Goal: Task Accomplishment & Management: Manage account settings

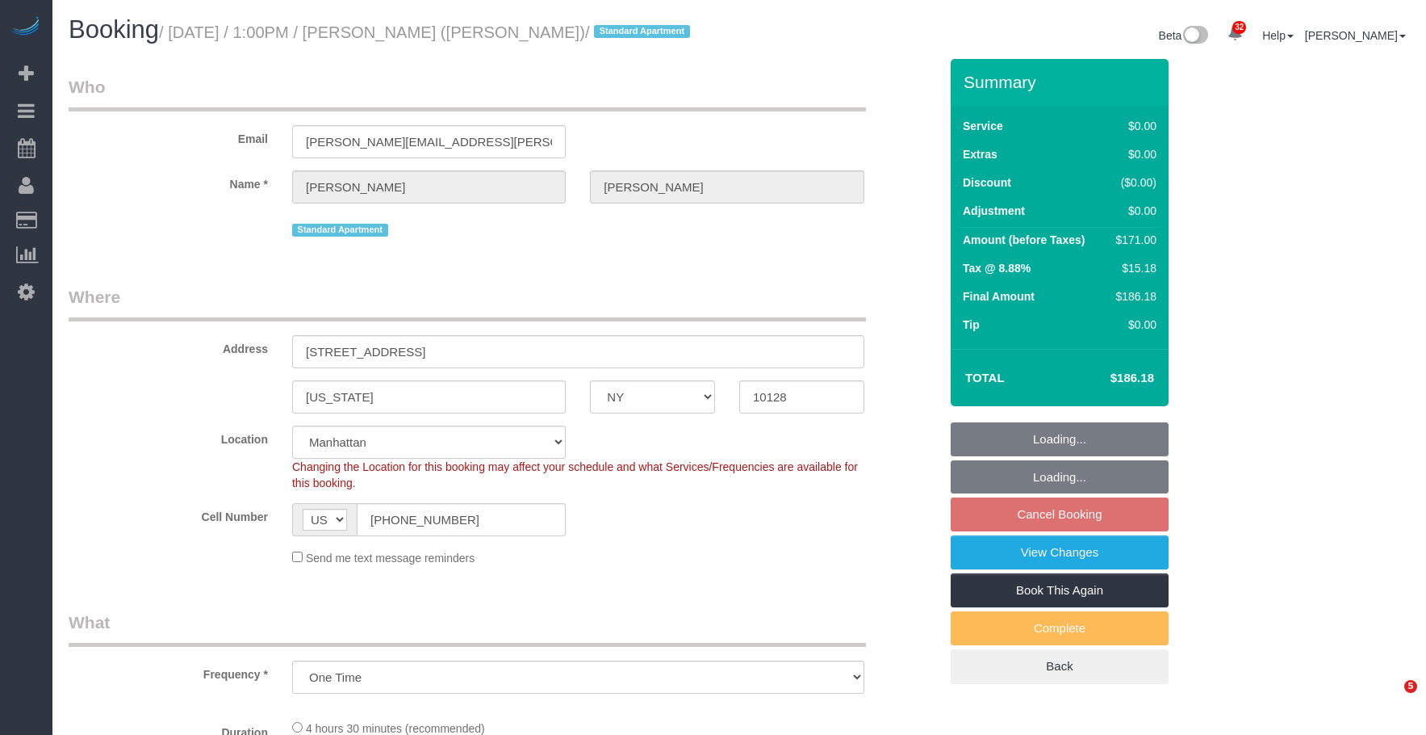
select select "NY"
select select "number:89"
select select "number:90"
select select "number:15"
select select "number:5"
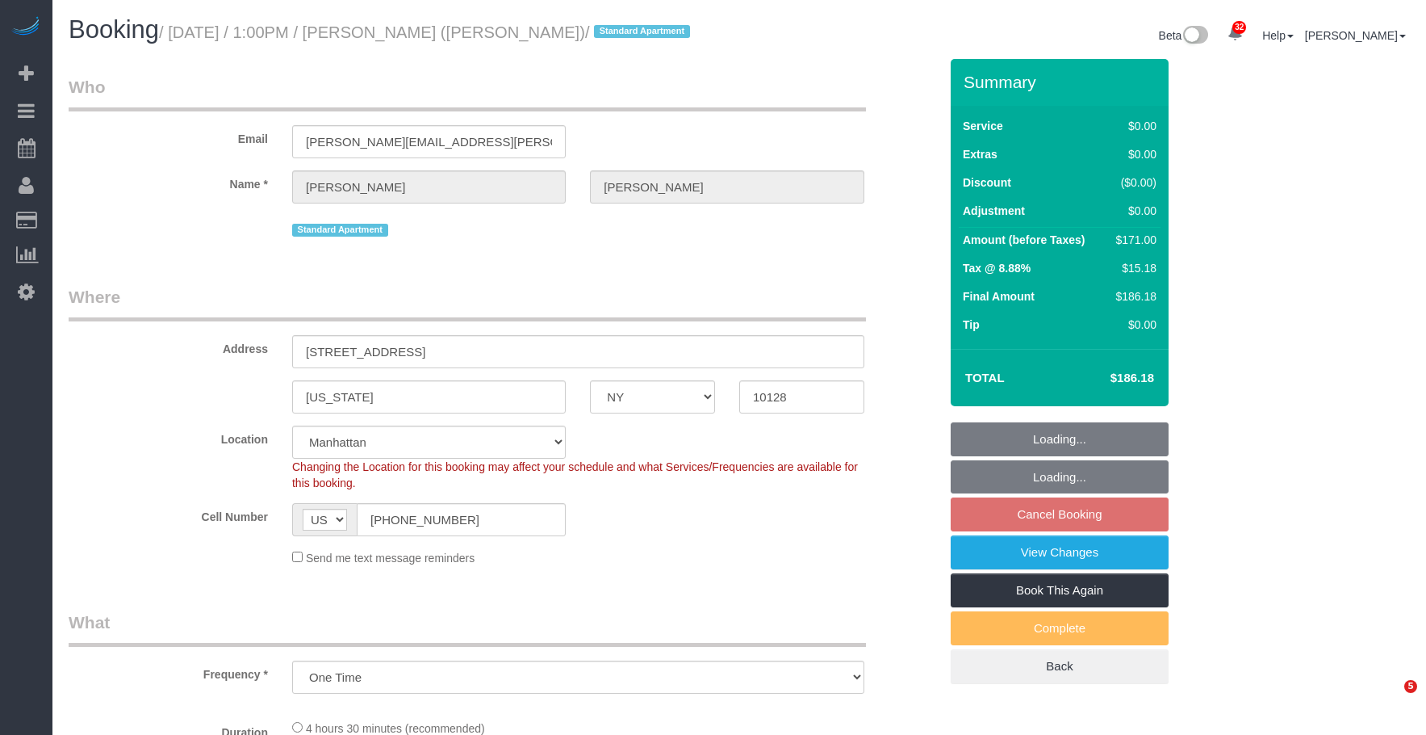
select select "object:1354"
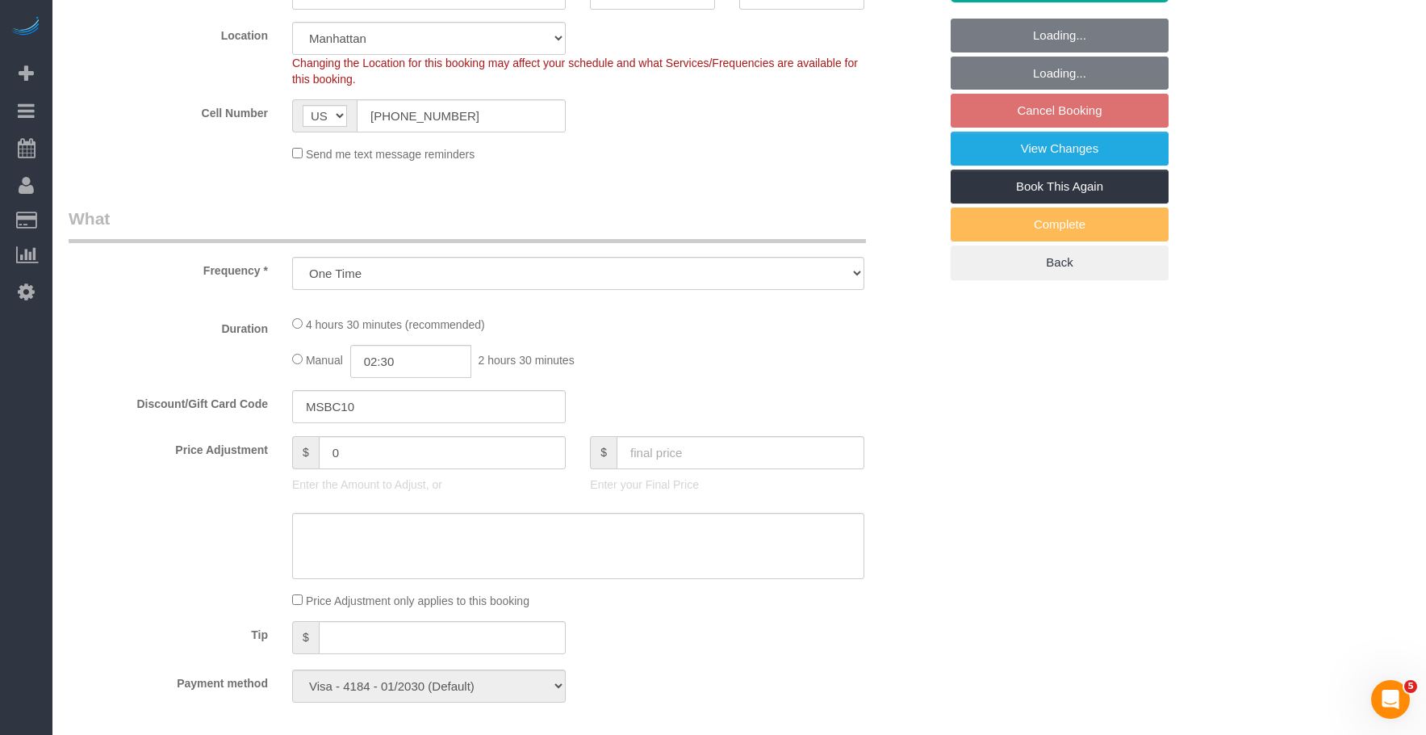
select select "spot5"
select select "2"
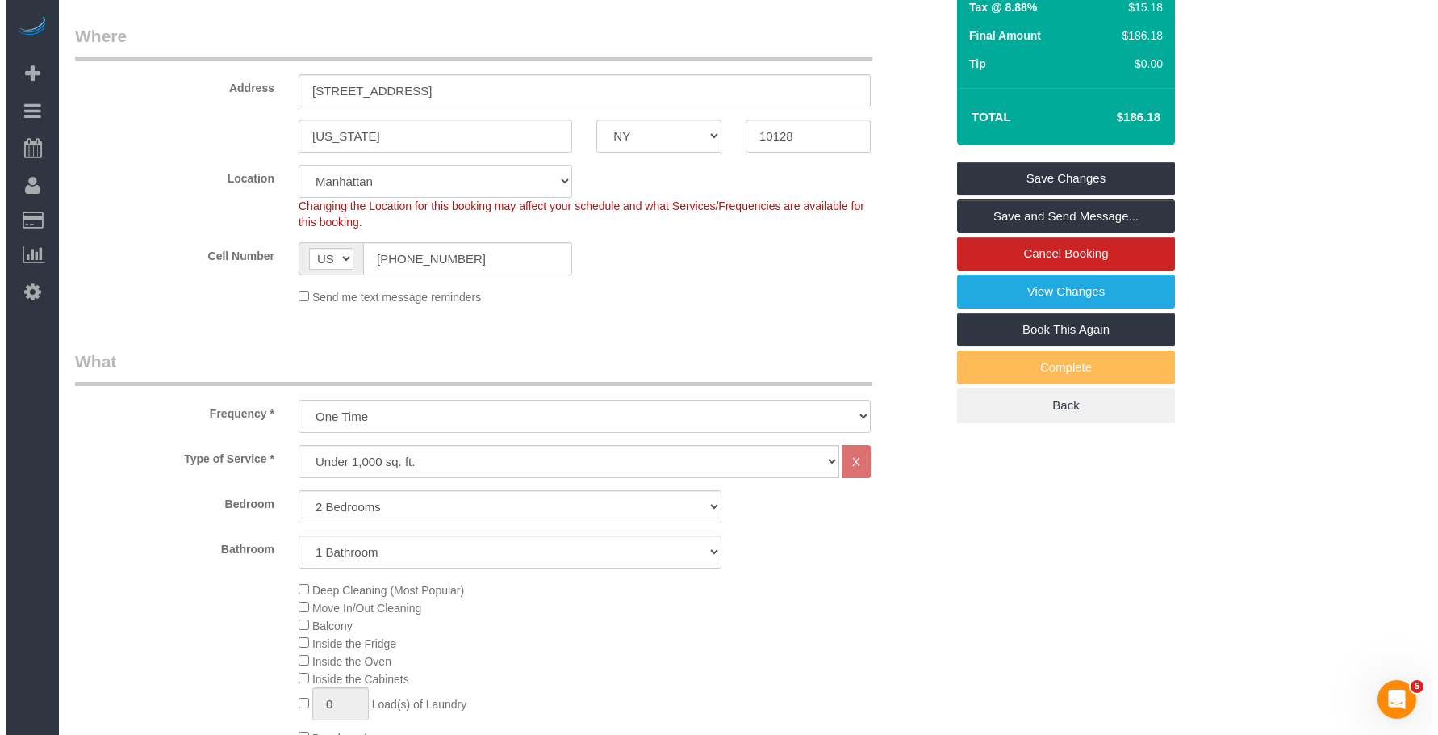
scroll to position [161, 0]
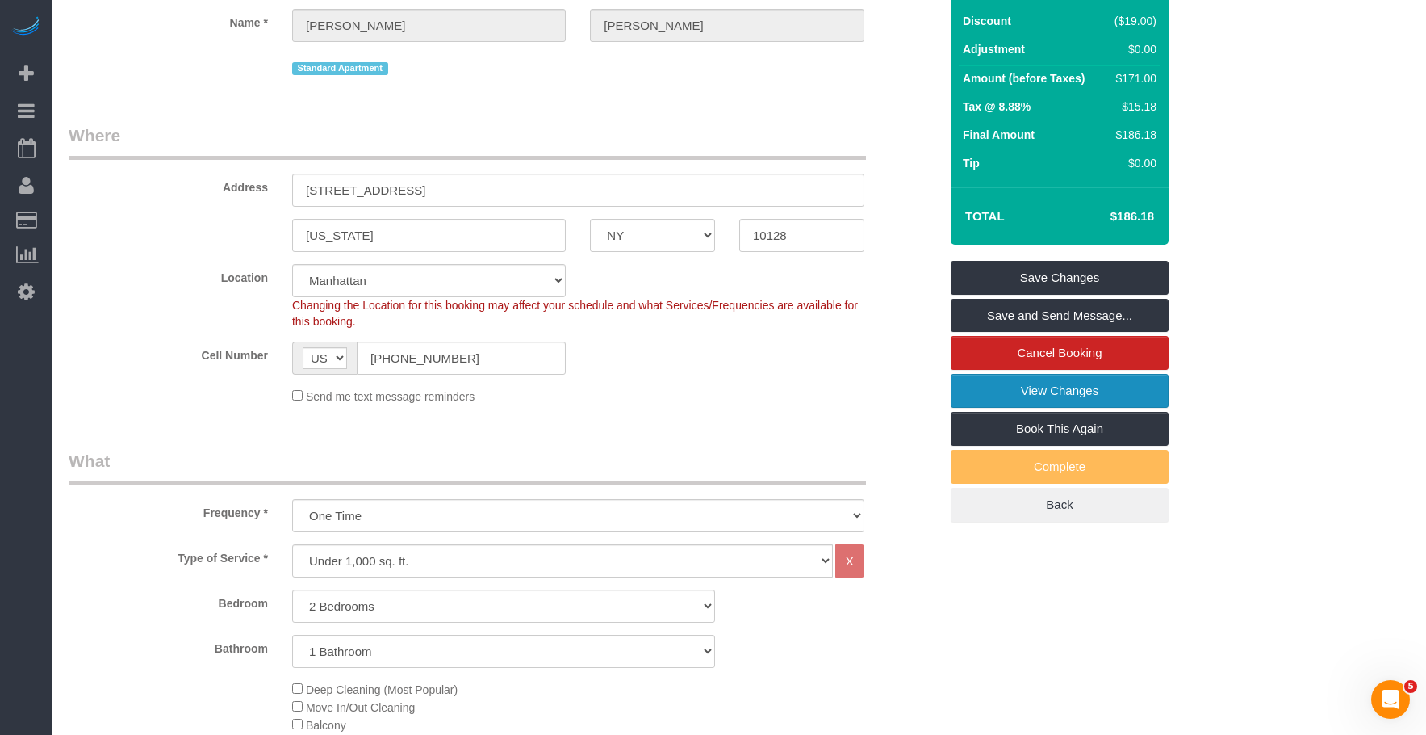
click at [1006, 404] on link "View Changes" at bounding box center [1060, 391] width 218 height 34
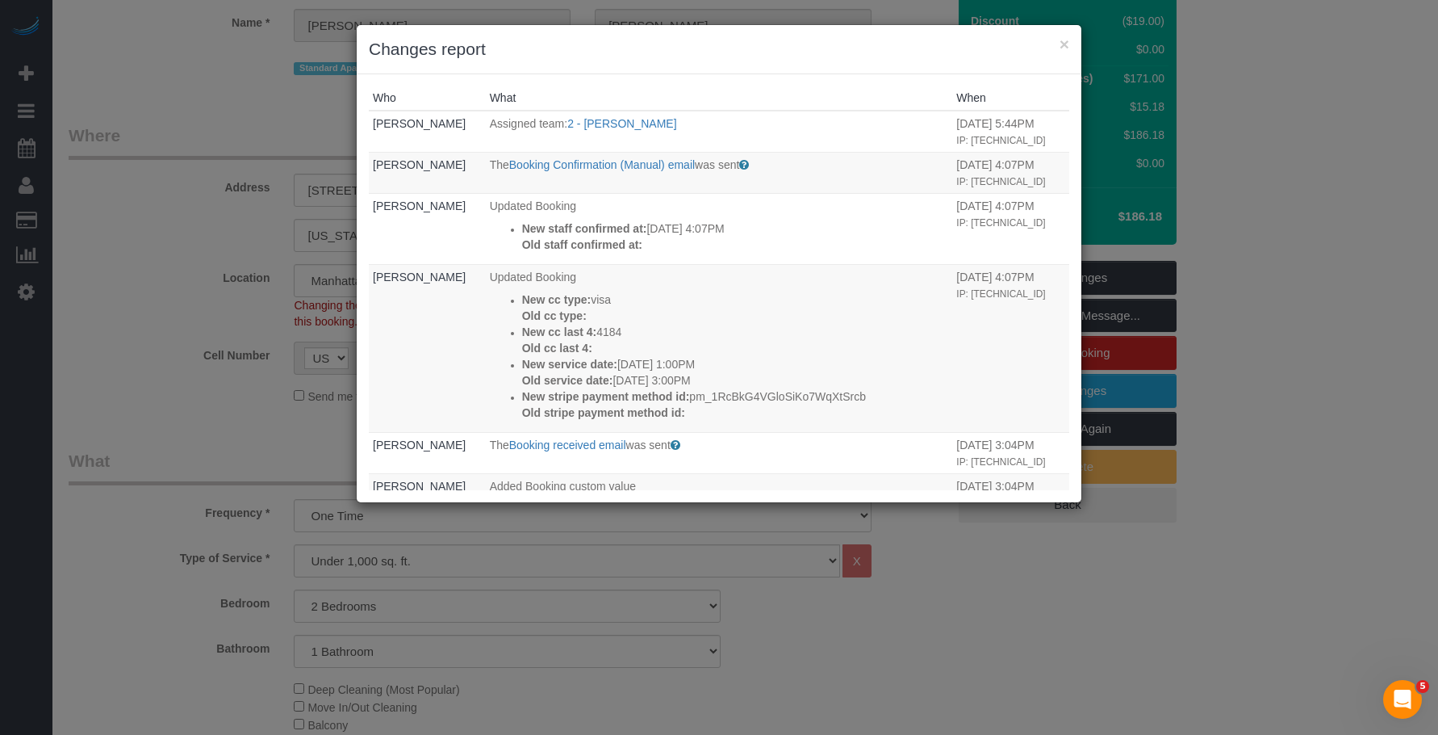
scroll to position [0, 0]
